Goal: Task Accomplishment & Management: Complete application form

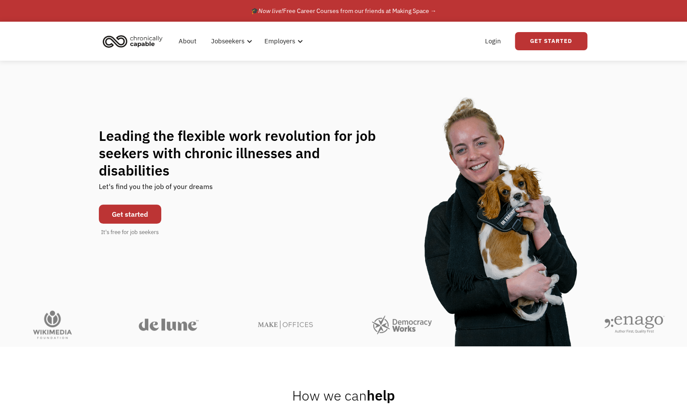
click at [135, 204] on link "Get started" at bounding box center [130, 213] width 62 height 19
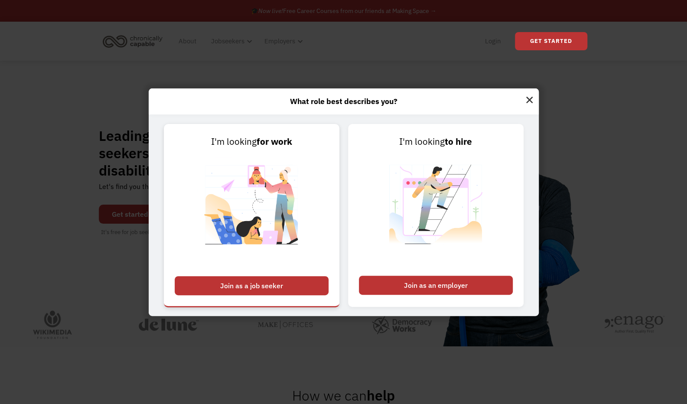
click at [261, 292] on div "Join as a job seeker" at bounding box center [252, 285] width 154 height 19
